Goal: Task Accomplishment & Management: Complete application form

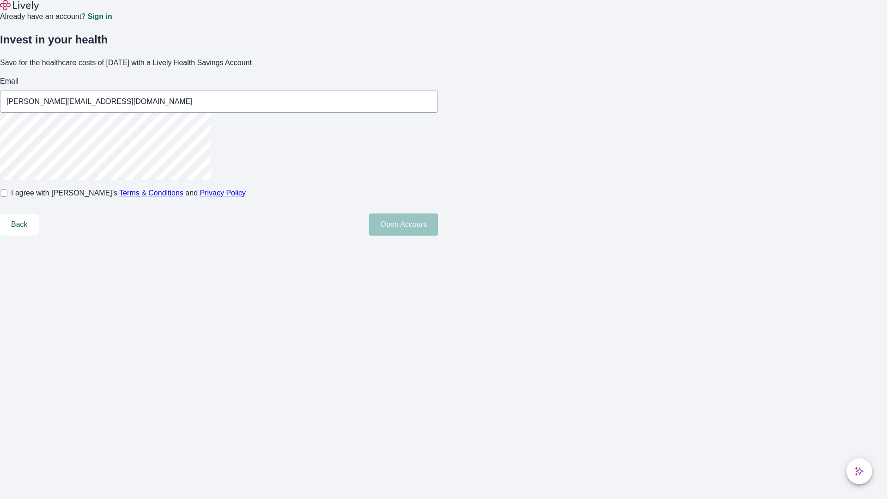
click at [7, 197] on input "I agree with Lively’s Terms & Conditions and Privacy Policy" at bounding box center [3, 192] width 7 height 7
checkbox input "true"
click at [438, 236] on button "Open Account" at bounding box center [403, 225] width 69 height 22
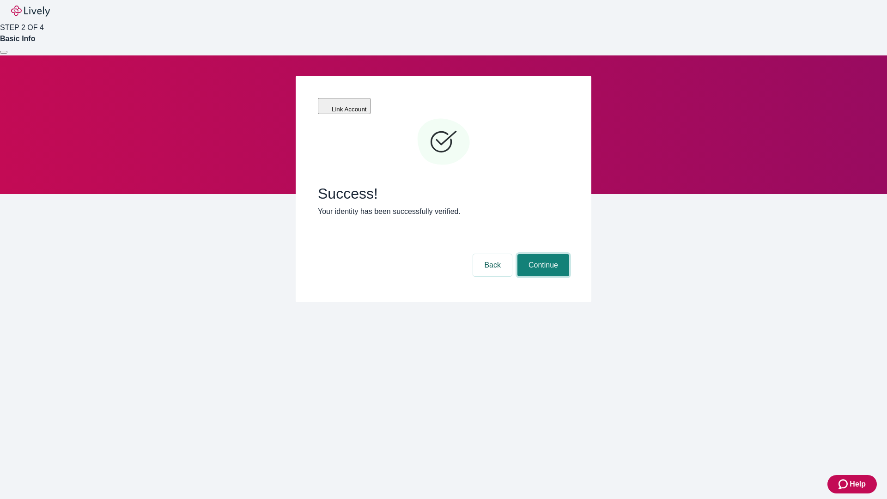
click at [542, 254] on button "Continue" at bounding box center [544, 265] width 52 height 22
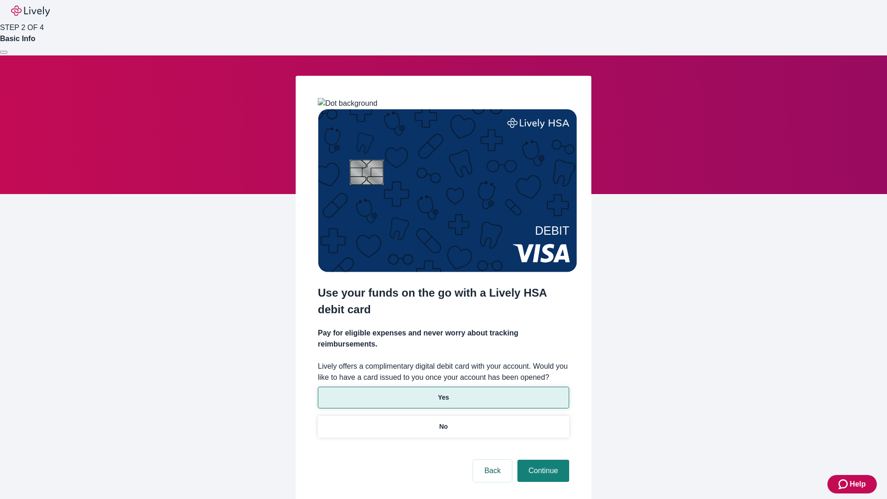
click at [443, 393] on p "Yes" at bounding box center [443, 398] width 11 height 10
click at [542, 460] on button "Continue" at bounding box center [544, 471] width 52 height 22
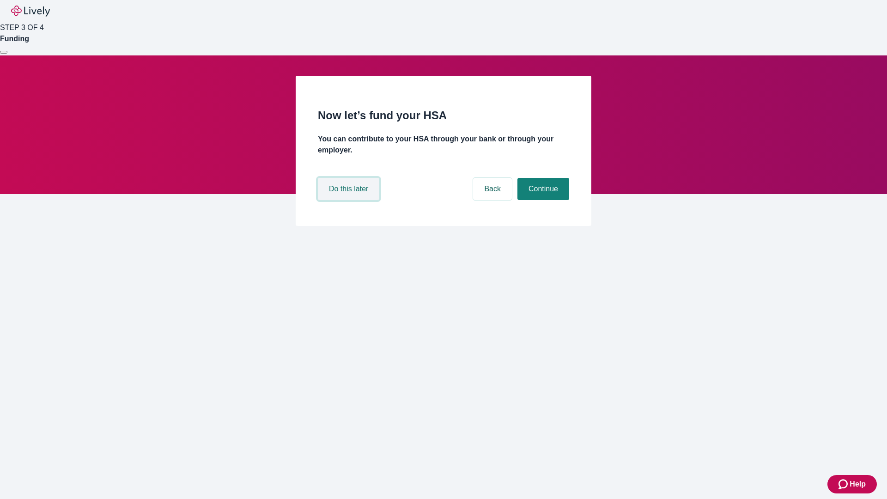
click at [350, 200] on button "Do this later" at bounding box center [348, 189] width 61 height 22
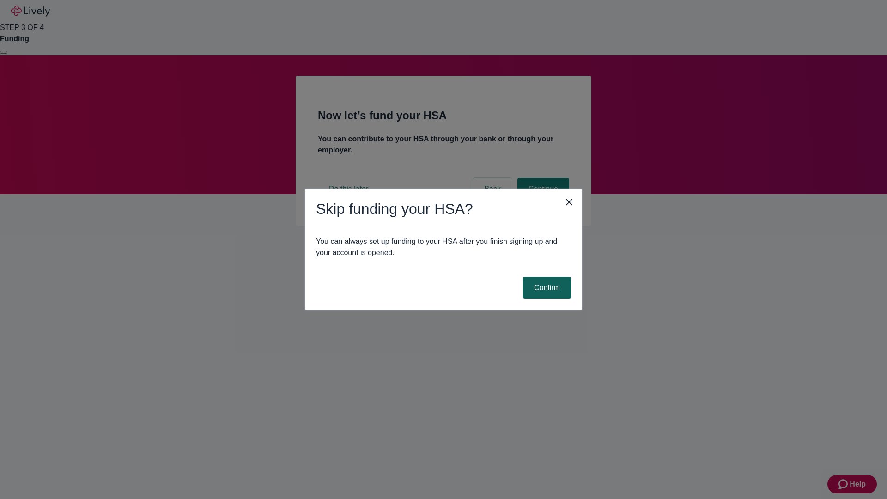
click at [546, 288] on button "Confirm" at bounding box center [547, 288] width 48 height 22
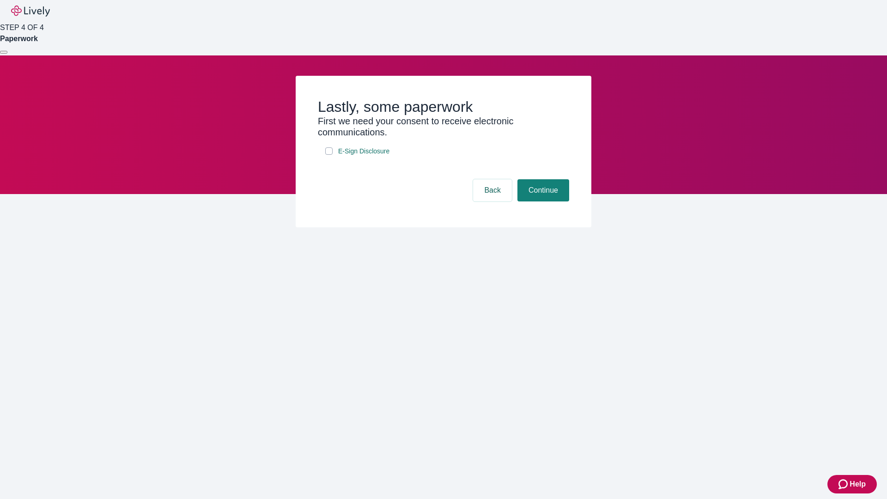
click at [329, 155] on input "E-Sign Disclosure" at bounding box center [328, 150] width 7 height 7
checkbox input "true"
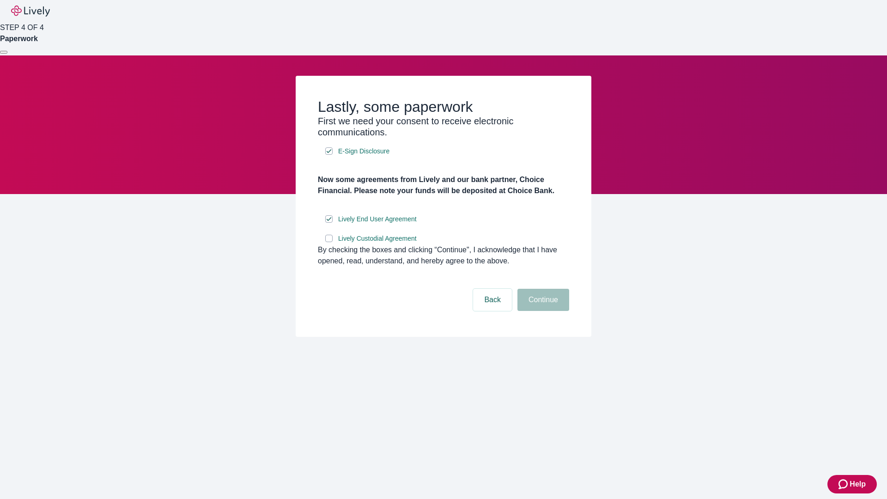
click at [329, 242] on input "Lively Custodial Agreement" at bounding box center [328, 238] width 7 height 7
checkbox input "true"
click at [542, 311] on button "Continue" at bounding box center [544, 300] width 52 height 22
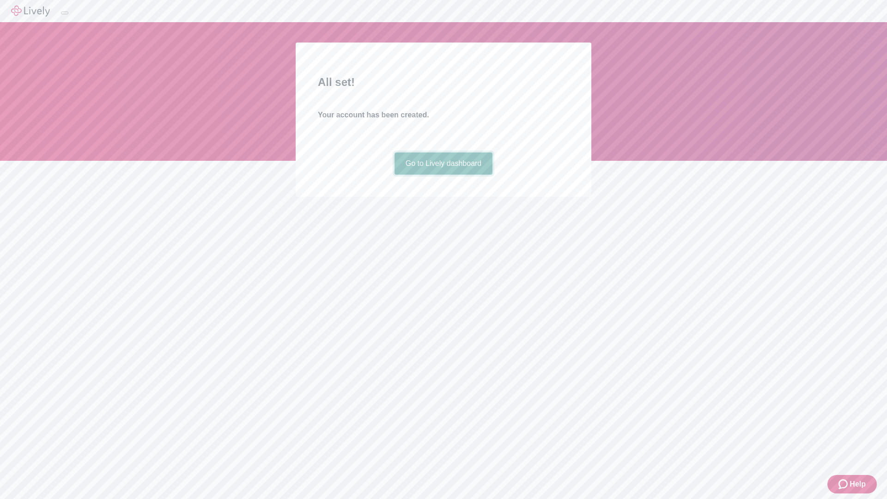
click at [443, 175] on link "Go to Lively dashboard" at bounding box center [444, 164] width 98 height 22
